Goal: Transaction & Acquisition: Purchase product/service

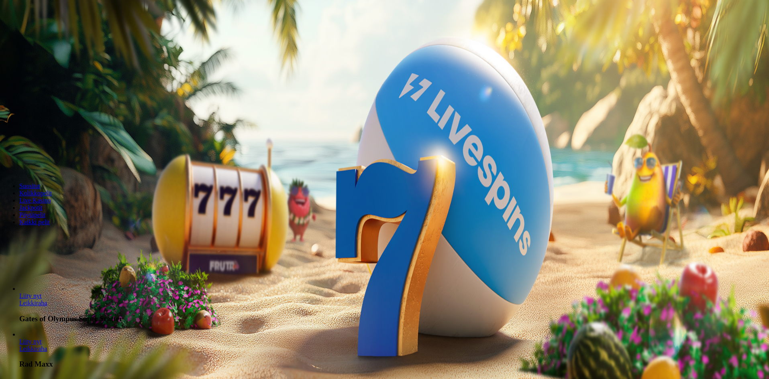
click at [6, 159] on span "minus icon" at bounding box center [6, 159] width 0 height 0
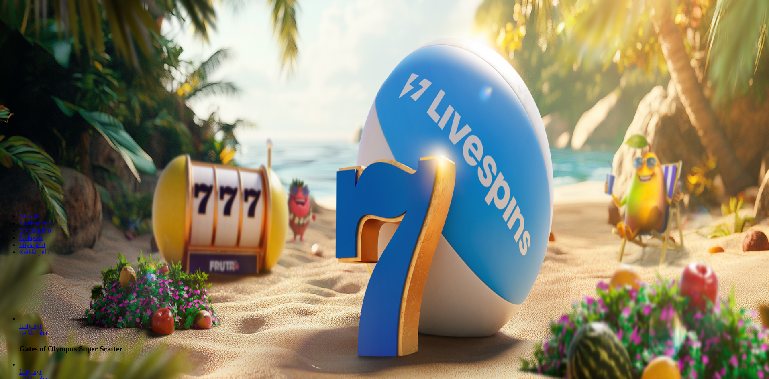
click at [6, 189] on span "minus icon" at bounding box center [6, 189] width 0 height 0
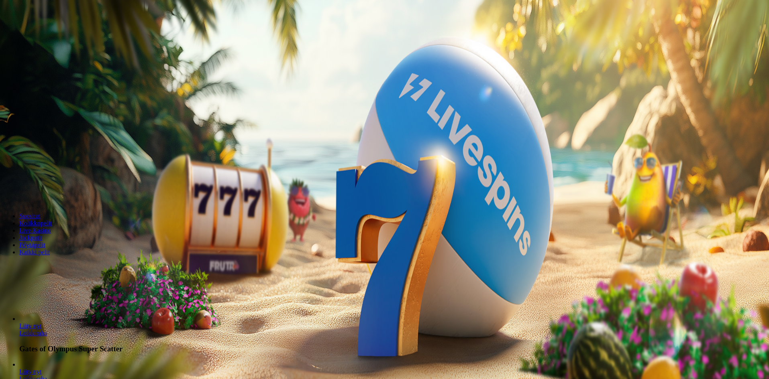
click at [6, 189] on span "minus icon" at bounding box center [6, 189] width 0 height 0
type input "**"
